Goal: Task Accomplishment & Management: Complete application form

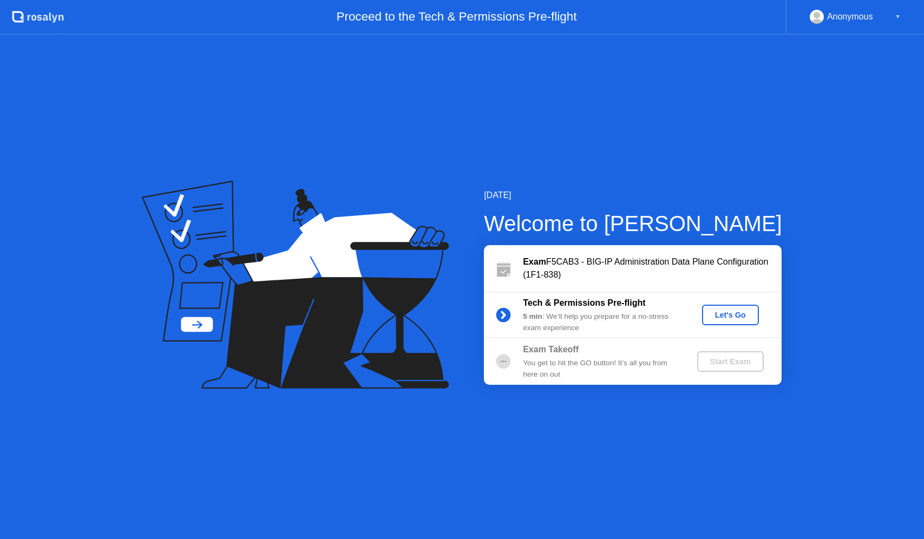
click at [732, 324] on button "Let's Go" at bounding box center [730, 315] width 57 height 21
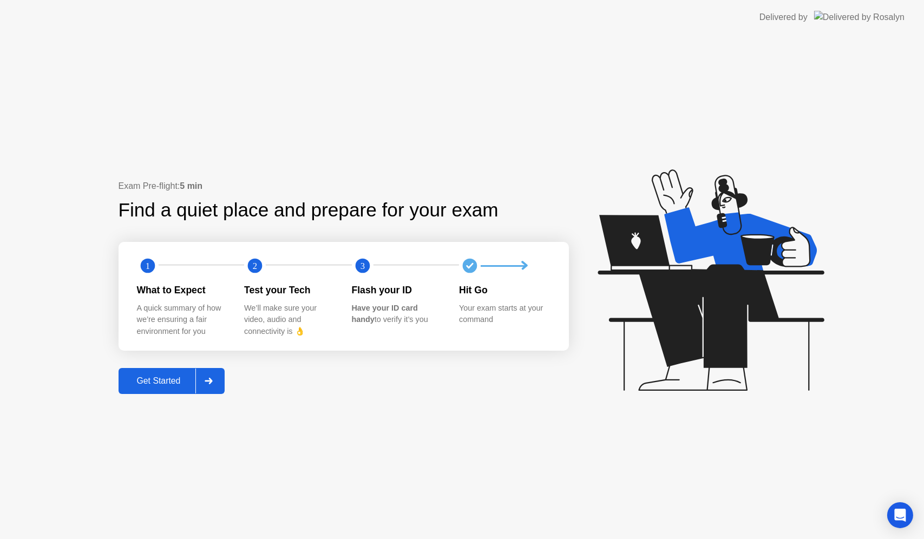
click at [178, 385] on div "Get Started" at bounding box center [159, 381] width 74 height 10
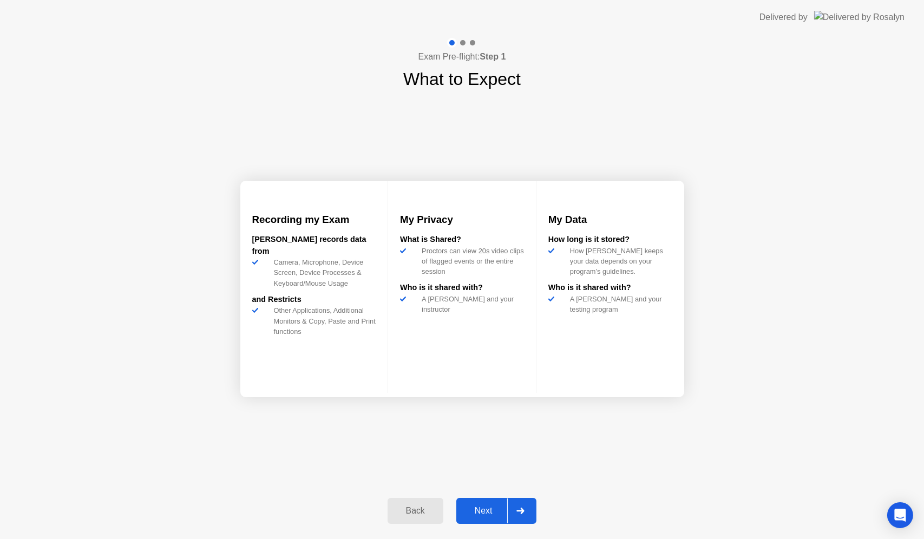
click at [487, 506] on div "Next" at bounding box center [484, 511] width 48 height 10
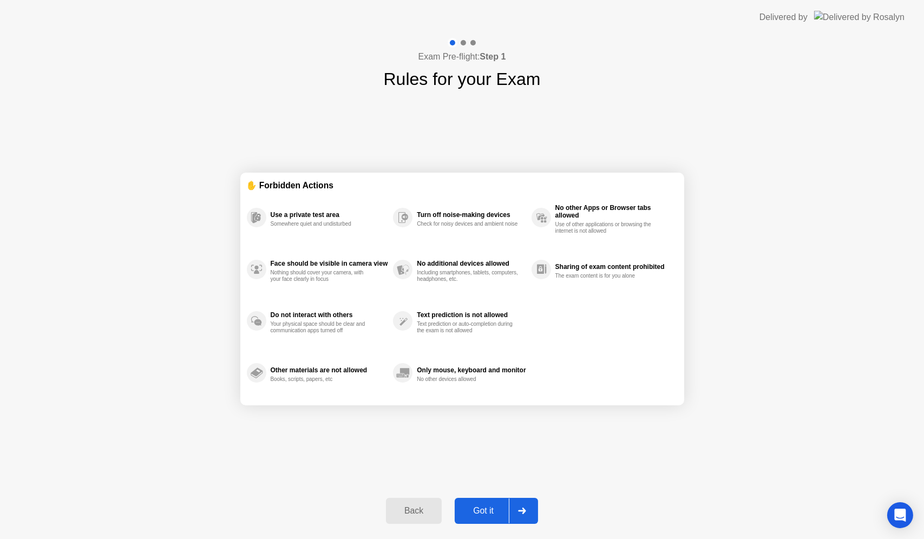
click at [503, 503] on button "Got it" at bounding box center [496, 511] width 83 height 26
select select "**********"
select select "*******"
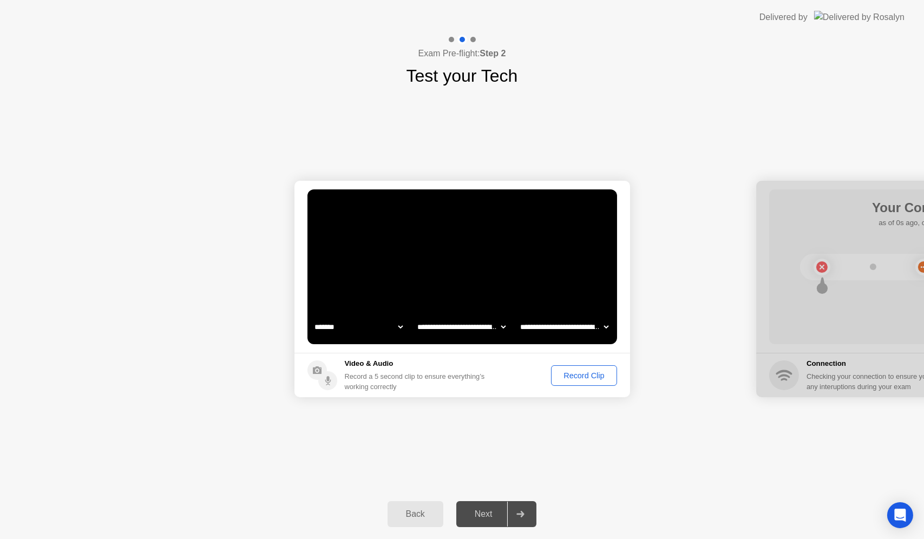
click at [592, 380] on div "Record Clip" at bounding box center [584, 375] width 58 height 9
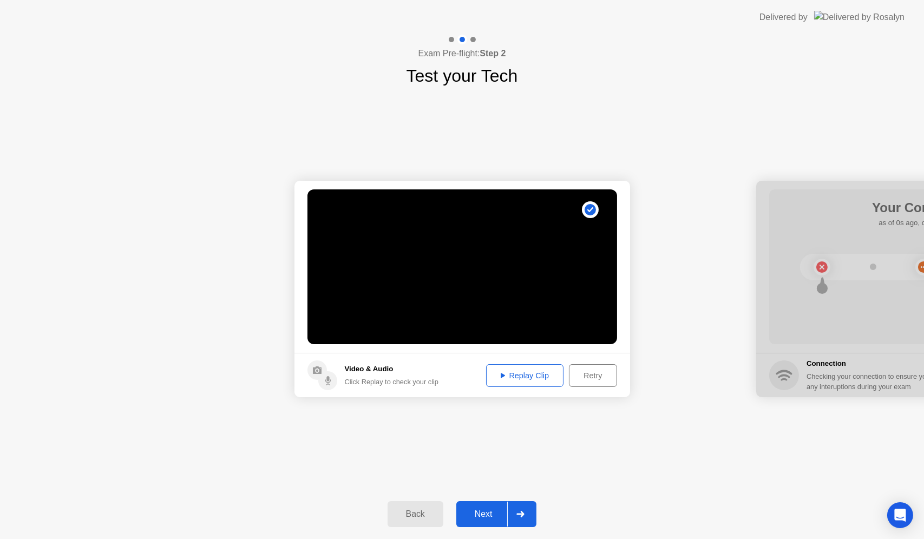
click at [526, 511] on div at bounding box center [520, 514] width 26 height 25
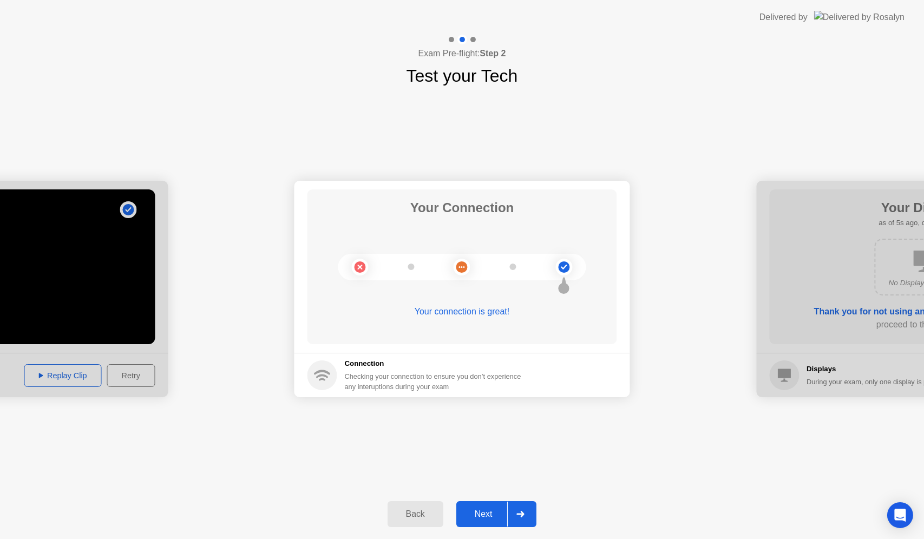
click at [539, 510] on div "Back Next" at bounding box center [462, 514] width 924 height 50
click at [531, 509] on div at bounding box center [520, 514] width 26 height 25
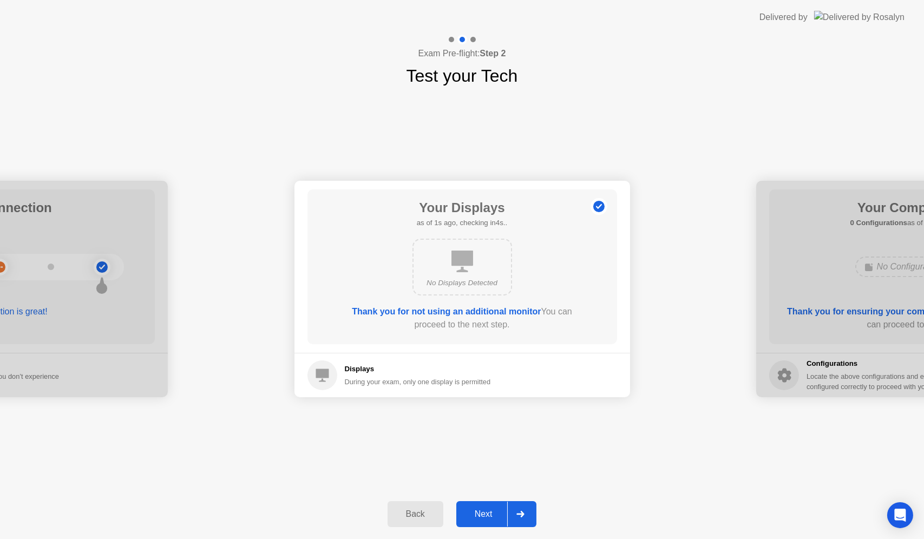
click at [526, 512] on div at bounding box center [520, 514] width 26 height 25
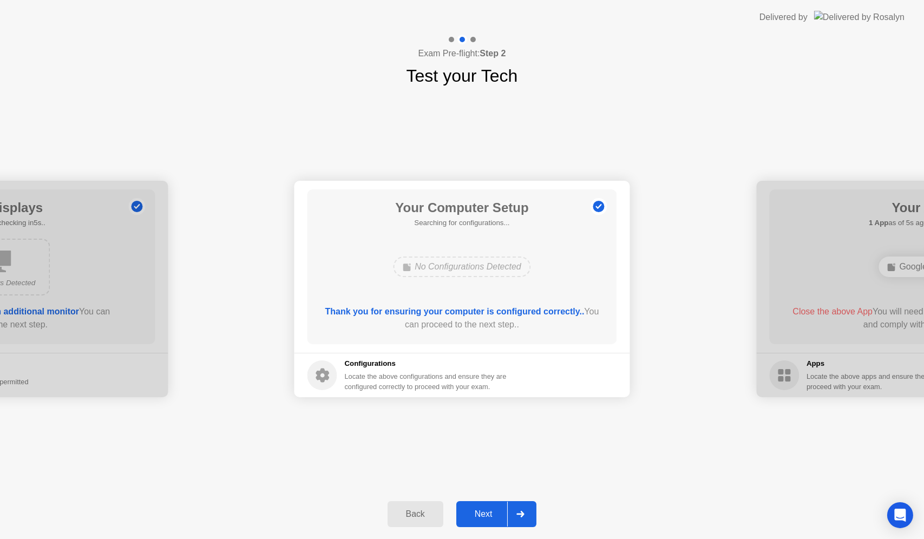
click at [524, 502] on div at bounding box center [520, 514] width 26 height 25
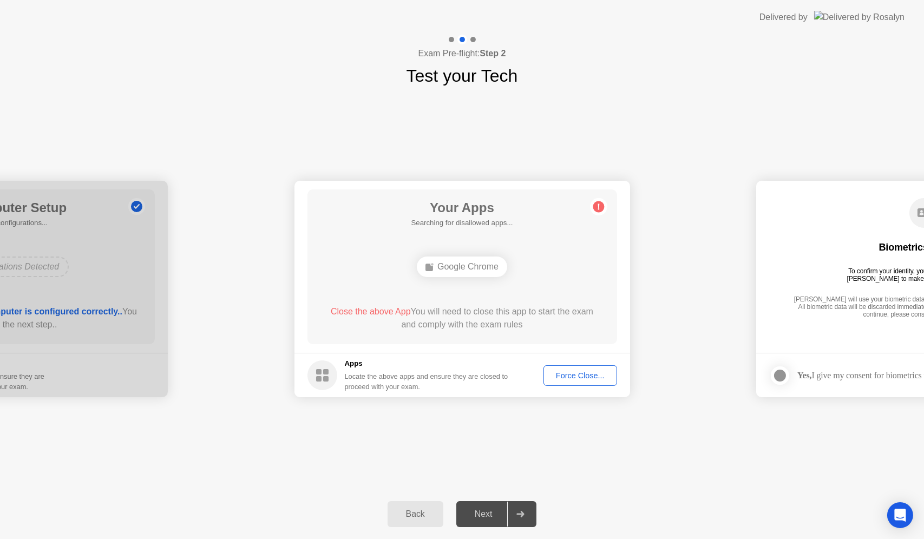
click at [583, 375] on div "Force Close..." at bounding box center [580, 375] width 66 height 9
click at [502, 347] on main "Your Apps 1 App as of 1s ago, checking in4s.. Google Chrome Close the above App…" at bounding box center [462, 267] width 336 height 172
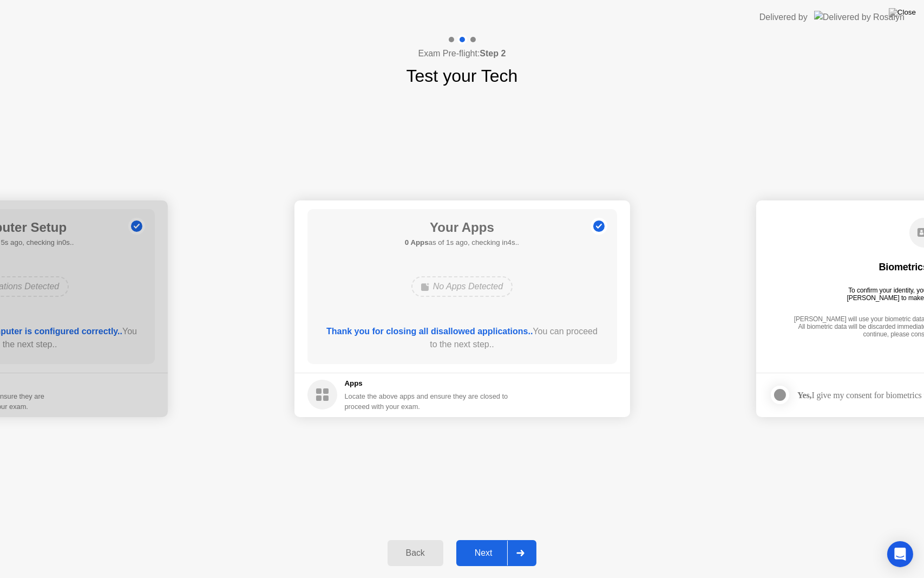
click at [531, 539] on div at bounding box center [520, 552] width 26 height 25
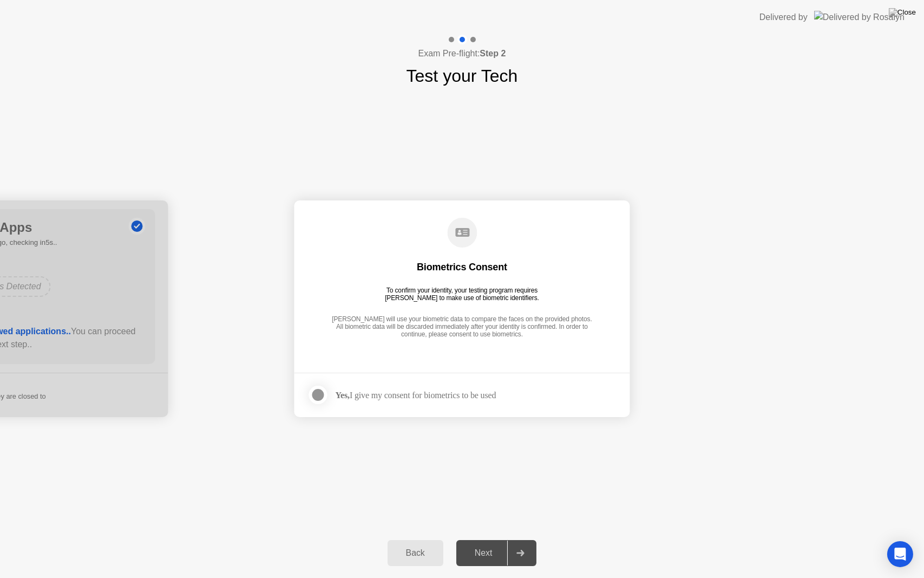
click at [322, 391] on div at bounding box center [318, 394] width 13 height 13
click at [526, 539] on div at bounding box center [520, 552] width 26 height 25
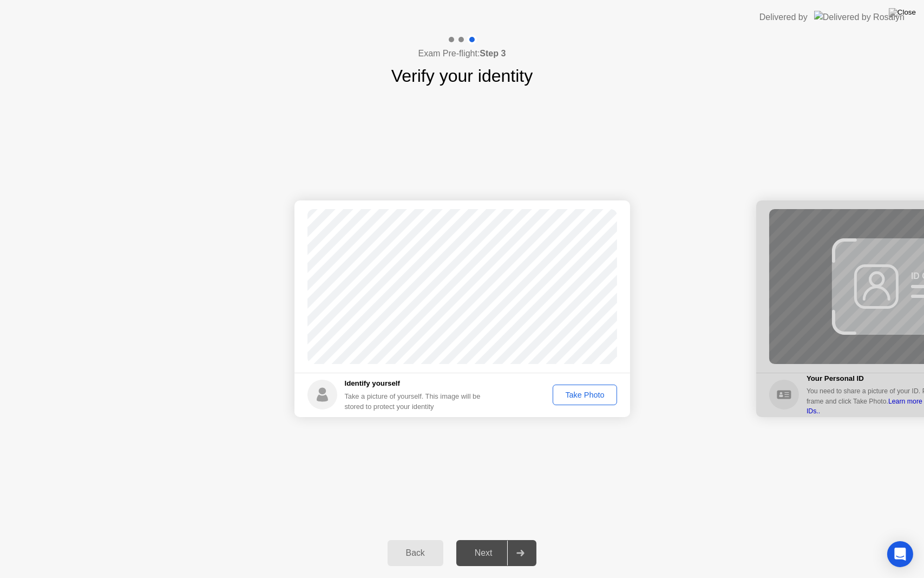
click at [574, 390] on div "Take Photo" at bounding box center [584, 394] width 56 height 9
click at [520, 539] on div at bounding box center [520, 552] width 26 height 25
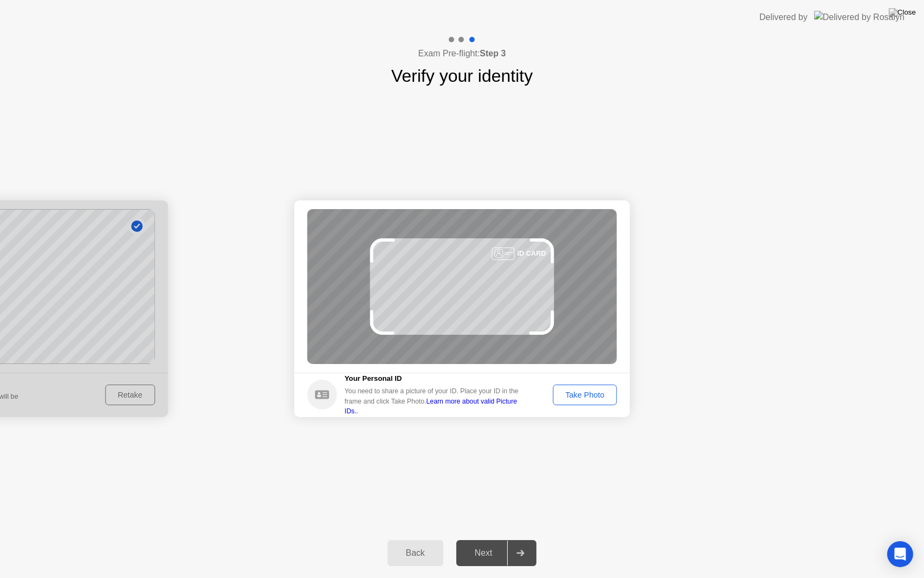
click at [578, 397] on div "Take Photo" at bounding box center [584, 394] width 56 height 9
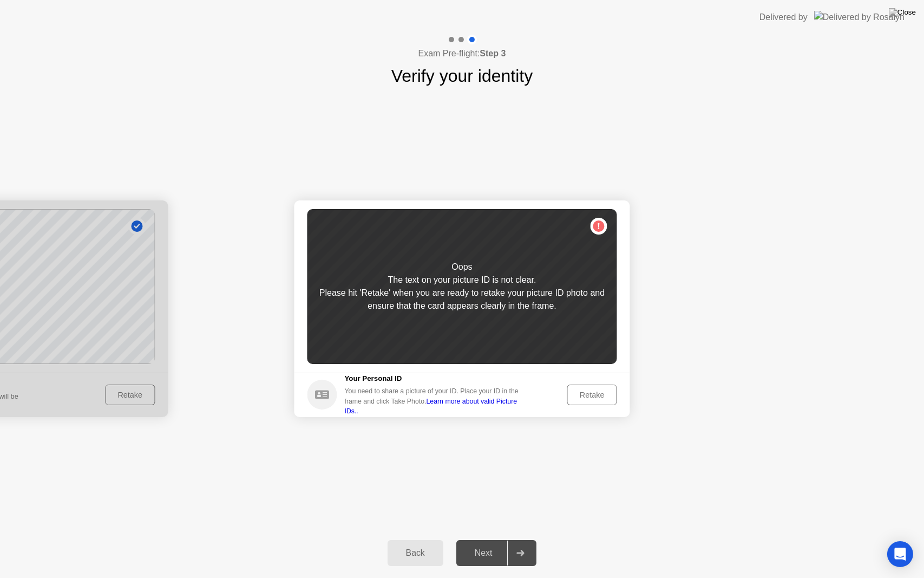
click at [587, 397] on div "Retake" at bounding box center [592, 394] width 42 height 9
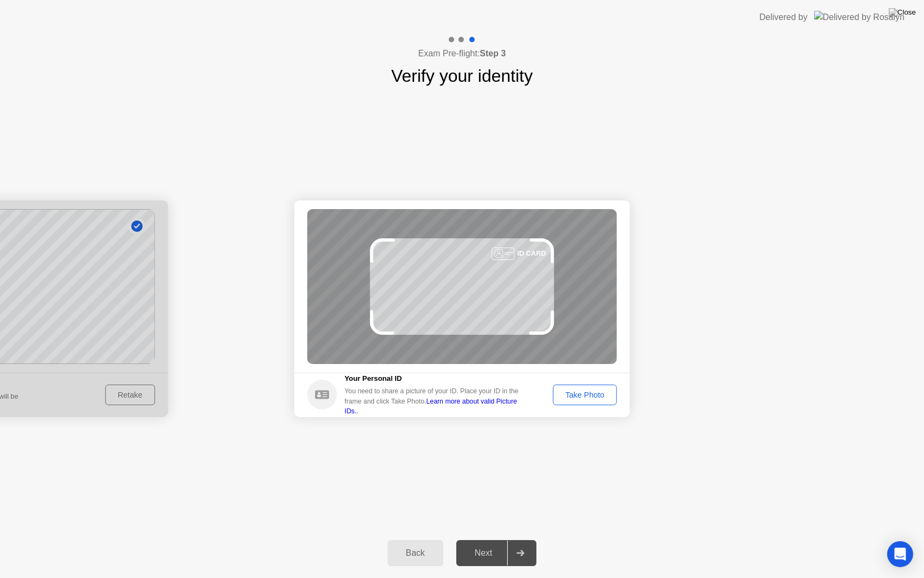
click at [593, 391] on div "Take Photo" at bounding box center [584, 394] width 56 height 9
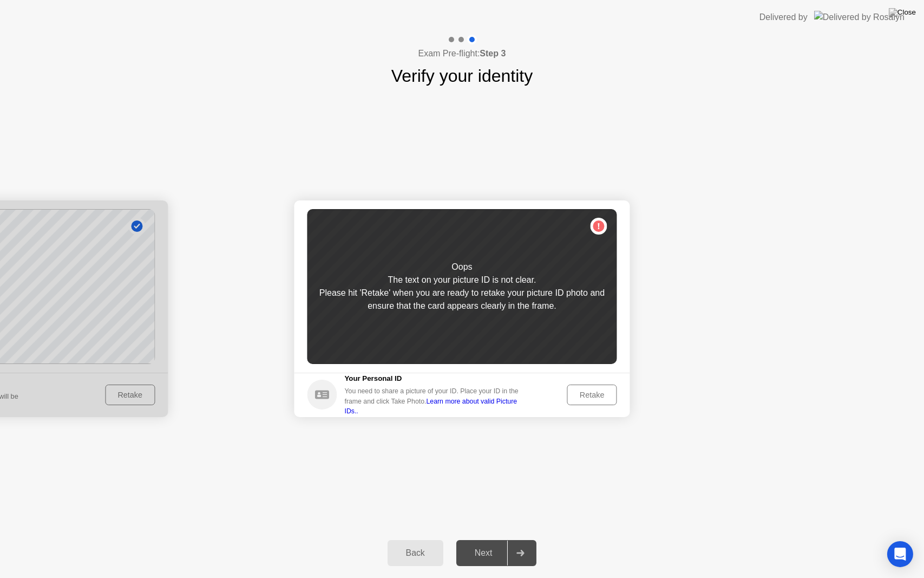
click at [593, 391] on div "Retake" at bounding box center [592, 394] width 42 height 9
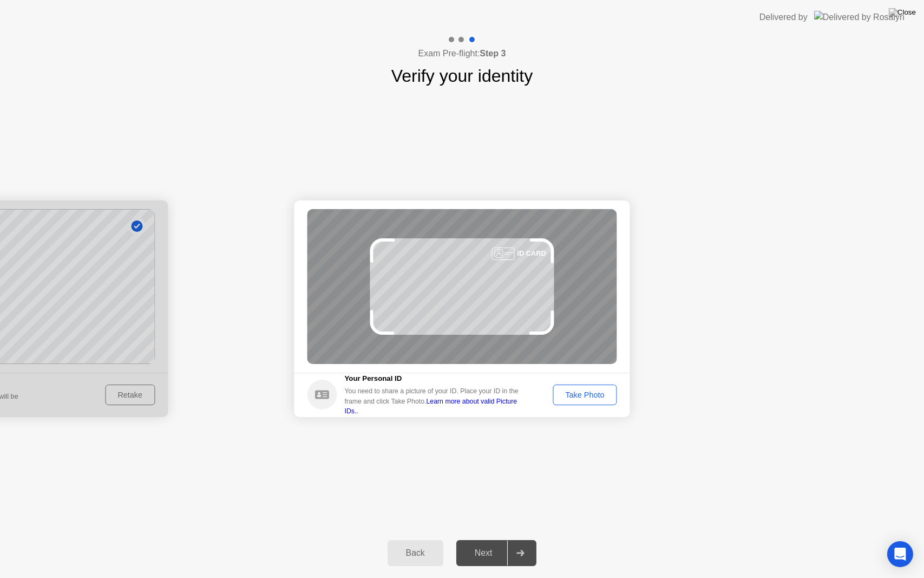
click at [593, 391] on div "Take Photo" at bounding box center [584, 394] width 56 height 9
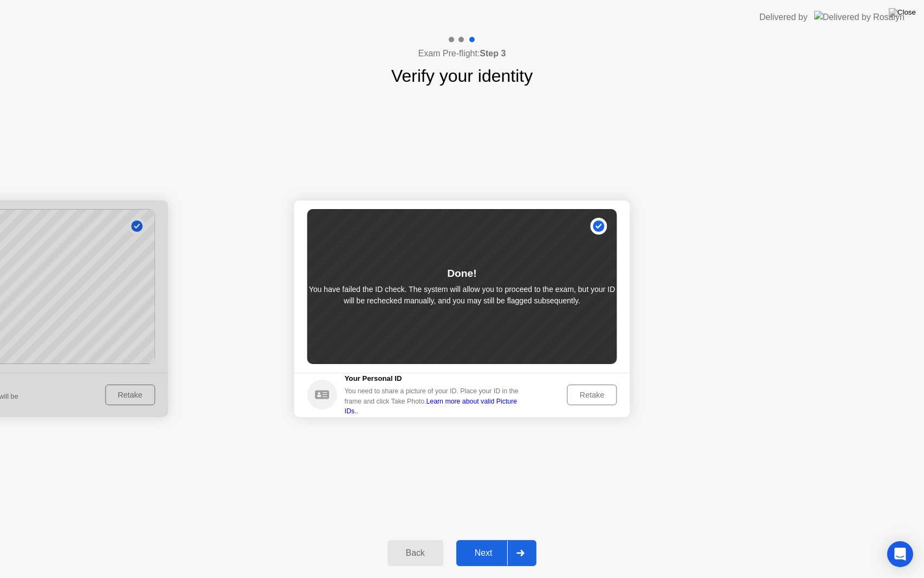
click at [527, 539] on div at bounding box center [520, 552] width 26 height 25
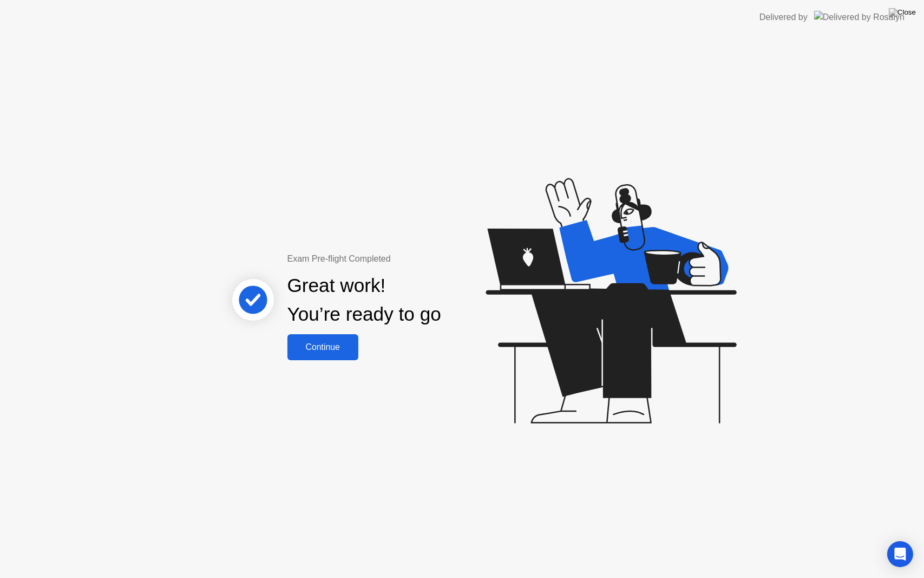
click at [339, 342] on div "Continue" at bounding box center [323, 347] width 64 height 10
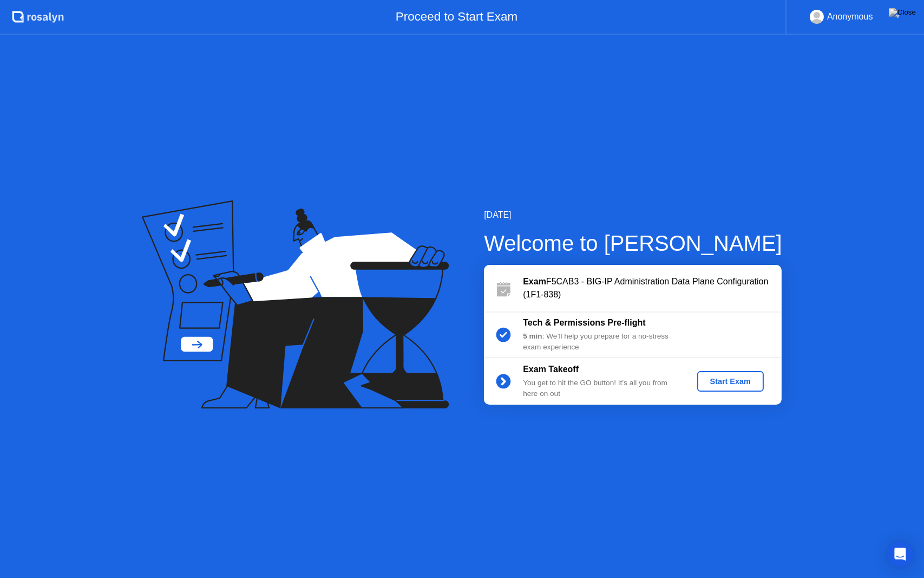
click at [728, 377] on div "Start Exam" at bounding box center [730, 381] width 58 height 9
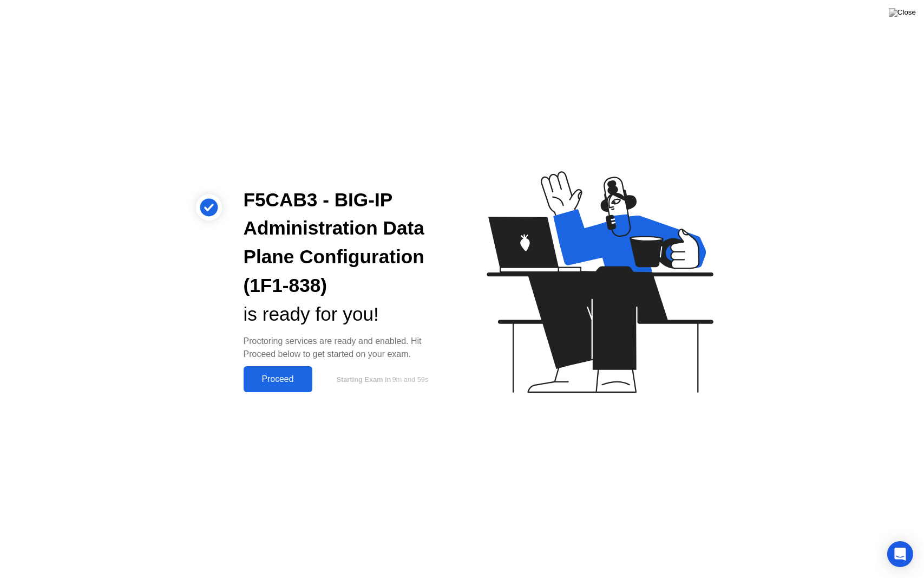
click at [271, 368] on button "Proceed" at bounding box center [278, 379] width 69 height 26
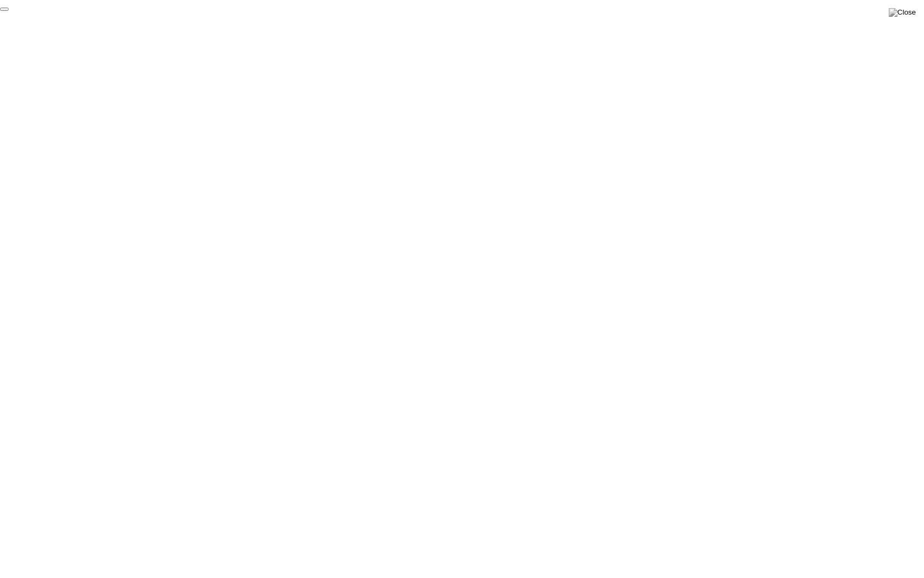
click div "End Proctoring Session"
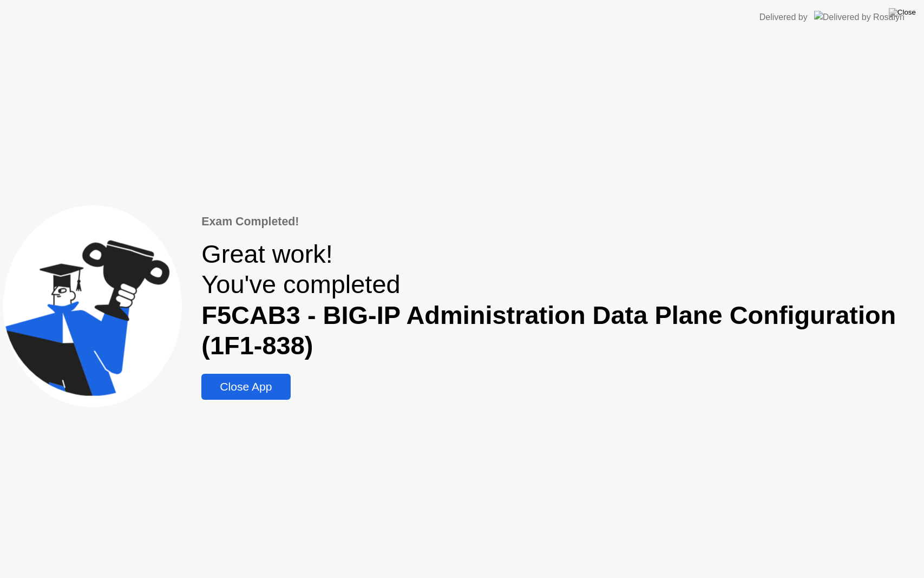
click at [272, 389] on div "Close App" at bounding box center [246, 386] width 82 height 13
